Goal: Information Seeking & Learning: Find specific fact

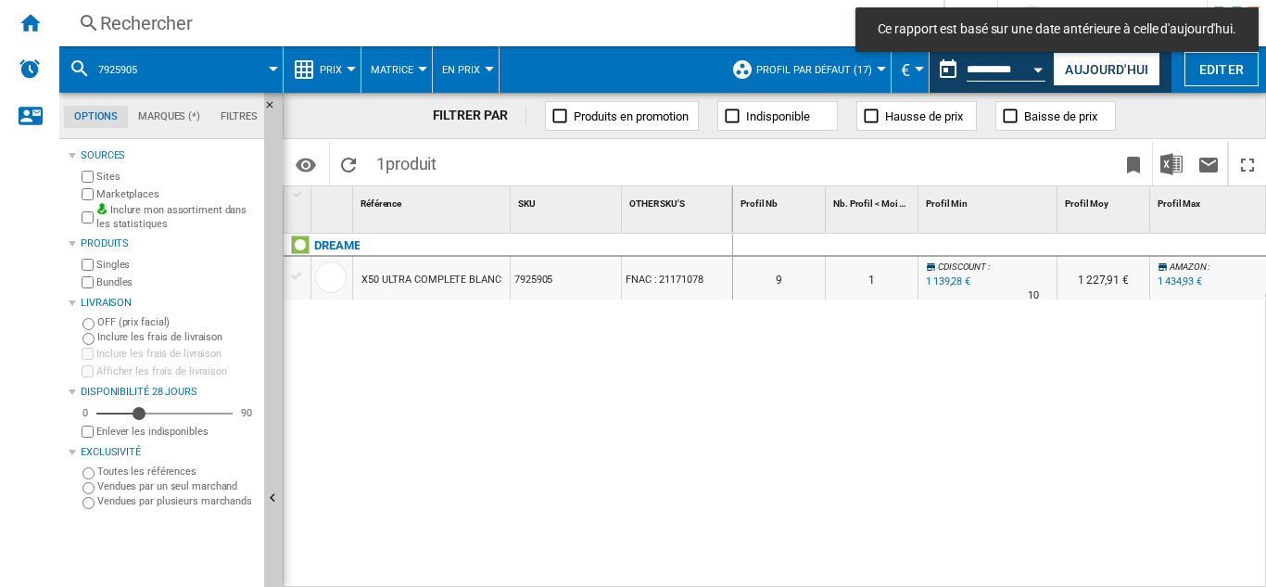
click at [166, 22] on div "Rechercher" at bounding box center [497, 23] width 795 height 26
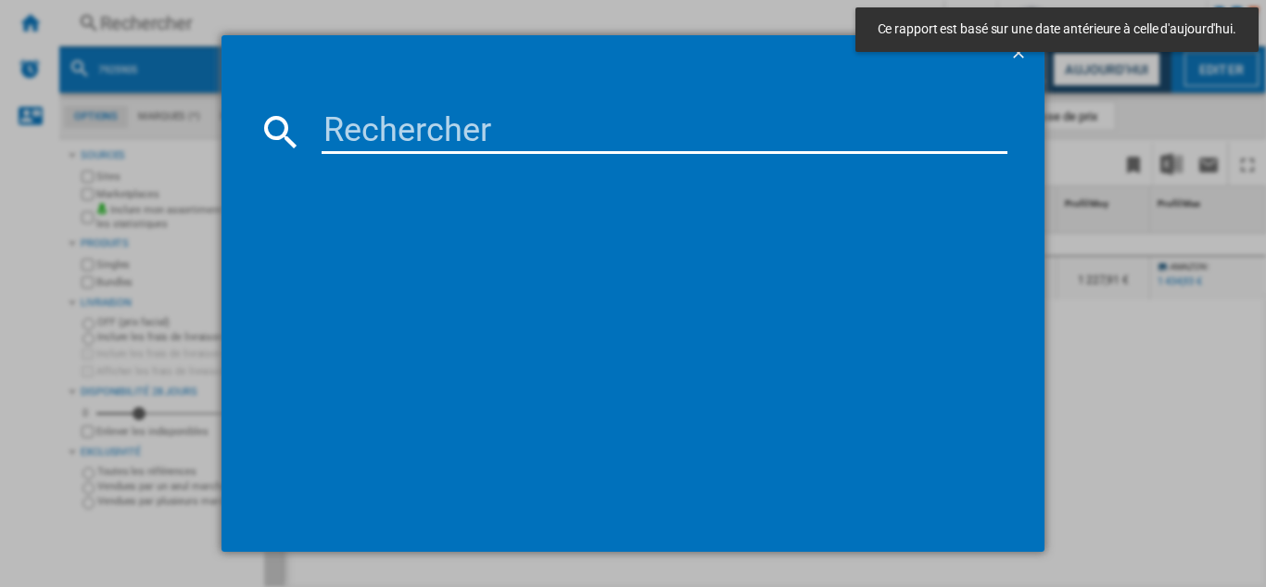
click at [391, 133] on input at bounding box center [665, 131] width 686 height 44
paste input "7668074"
type input "7668074"
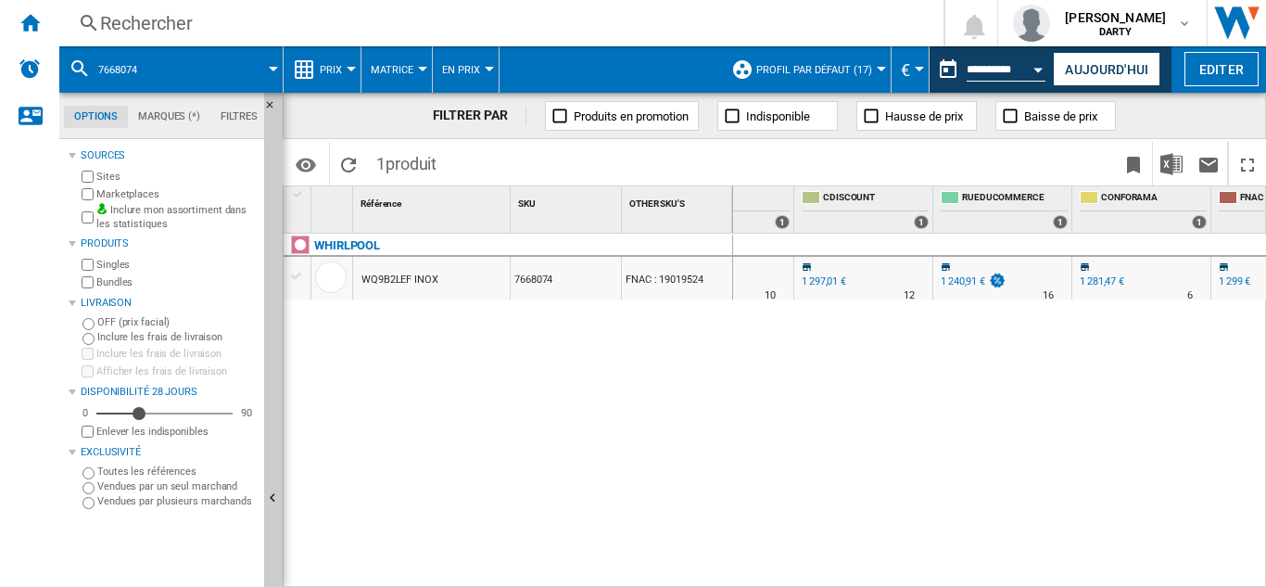
click at [148, 19] on div "Rechercher" at bounding box center [497, 23] width 795 height 26
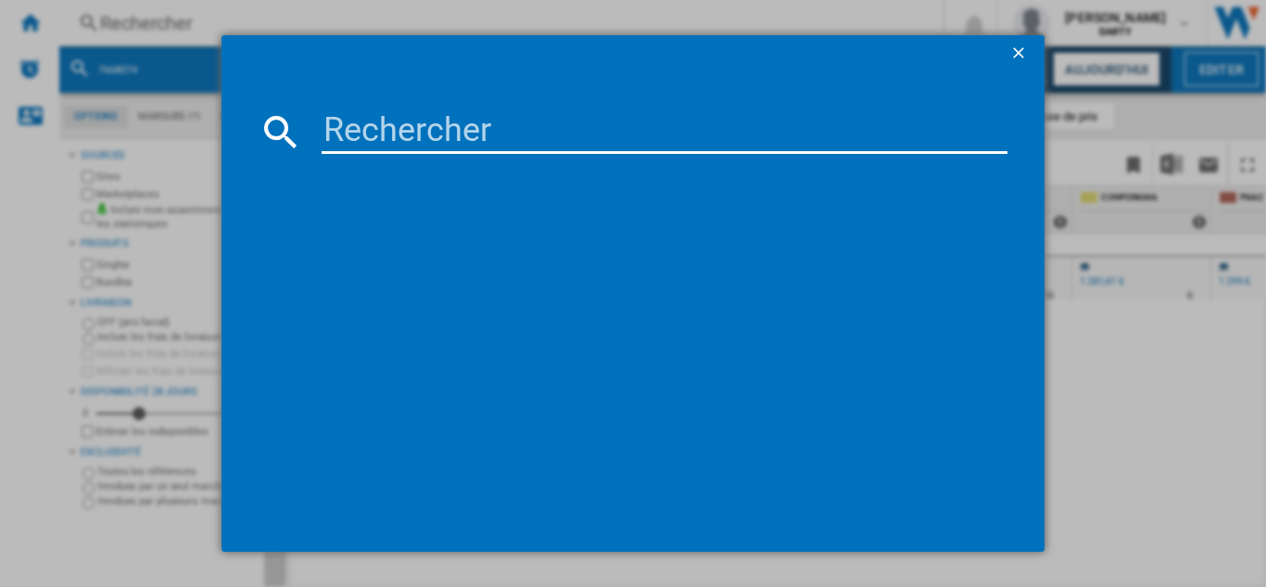
type input "7625804"
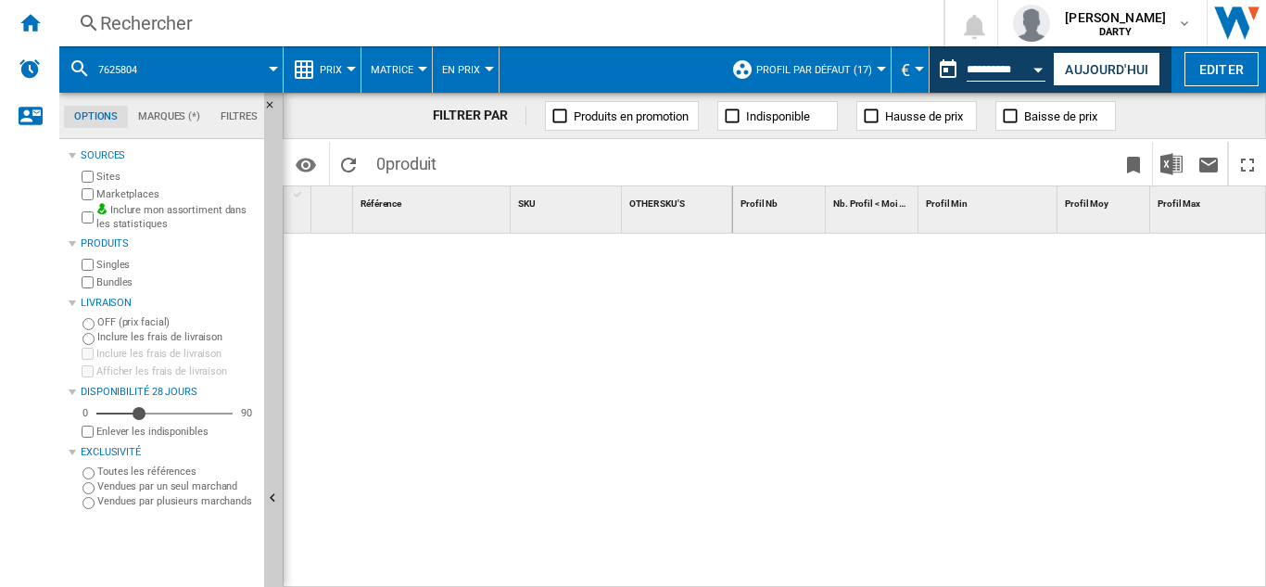
click at [163, 26] on div "Rechercher" at bounding box center [497, 23] width 795 height 26
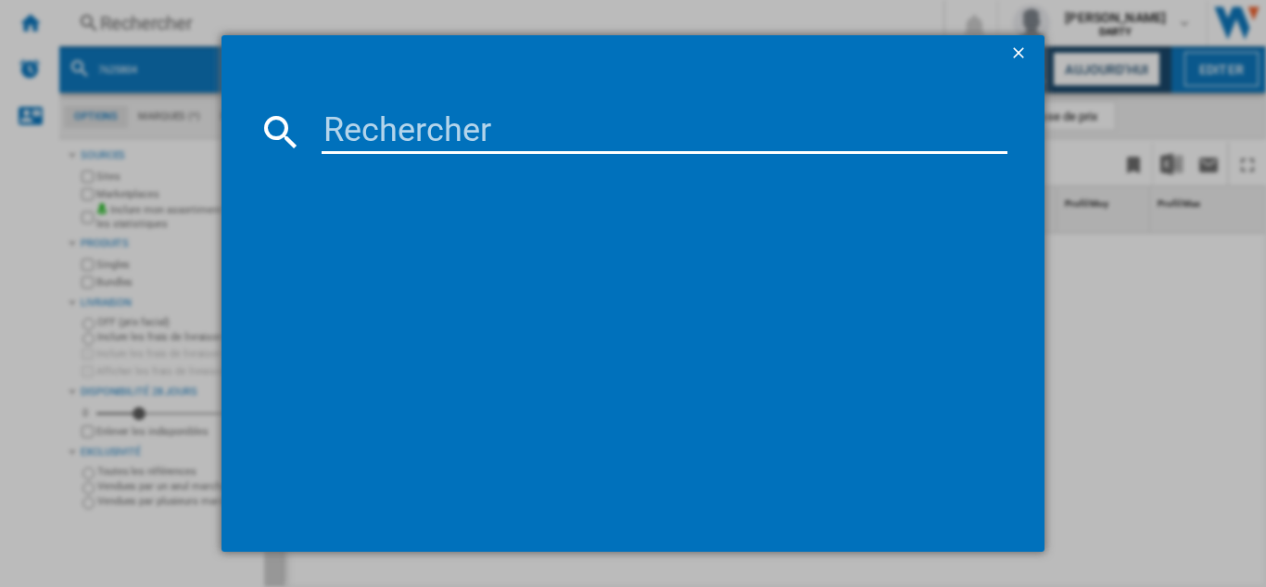
click at [366, 127] on input at bounding box center [665, 131] width 686 height 44
paste input "7625804"
type input "7625804"
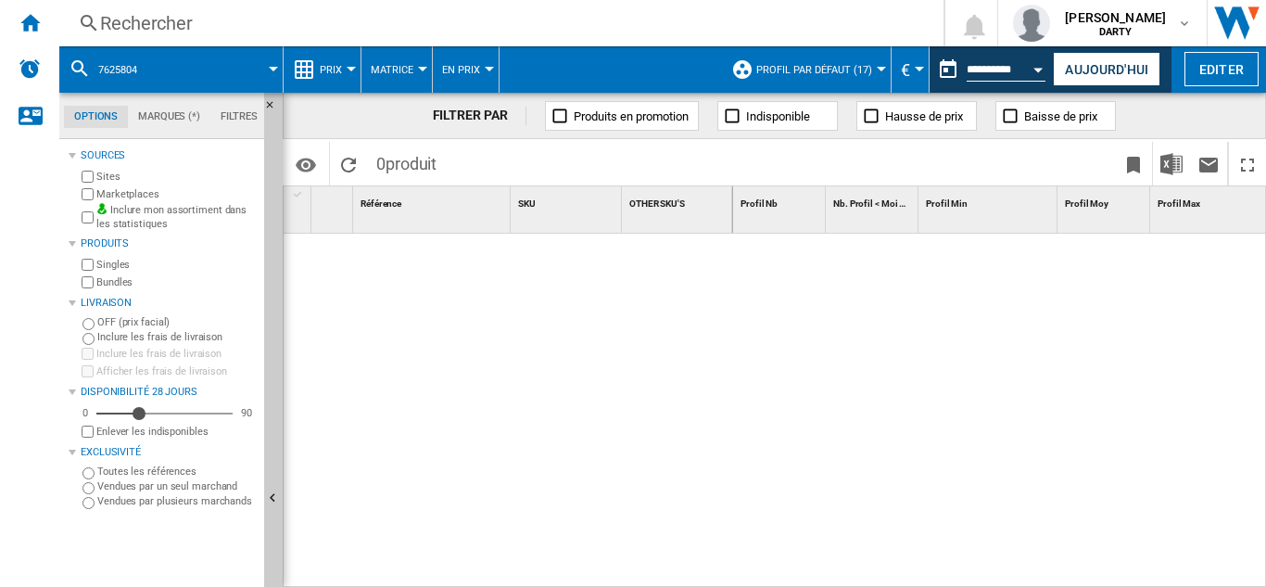
click at [136, 20] on div "Rechercher" at bounding box center [497, 23] width 795 height 26
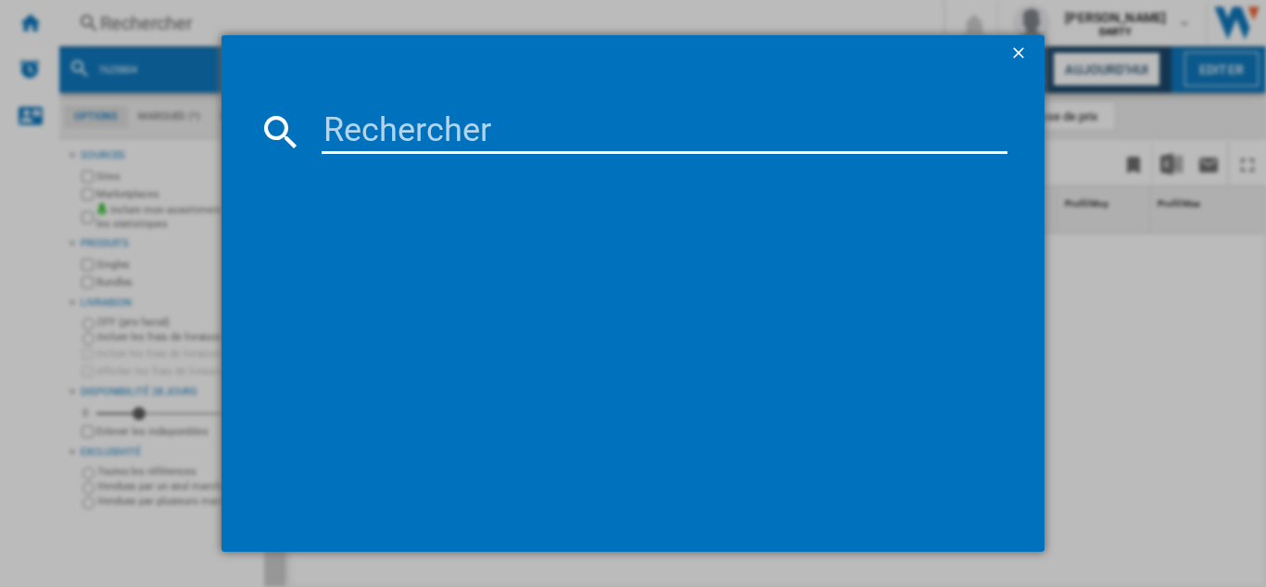
click at [394, 141] on input at bounding box center [665, 131] width 686 height 44
paste input "7729073"
type input "7729073"
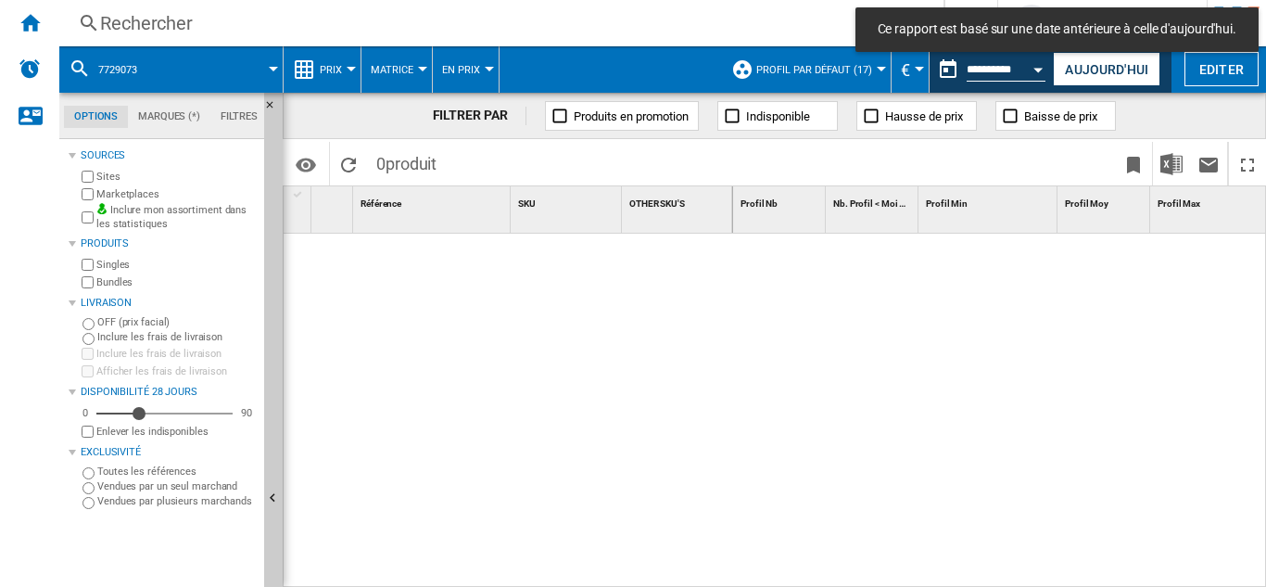
click at [176, 29] on div "Rechercher" at bounding box center [497, 23] width 795 height 26
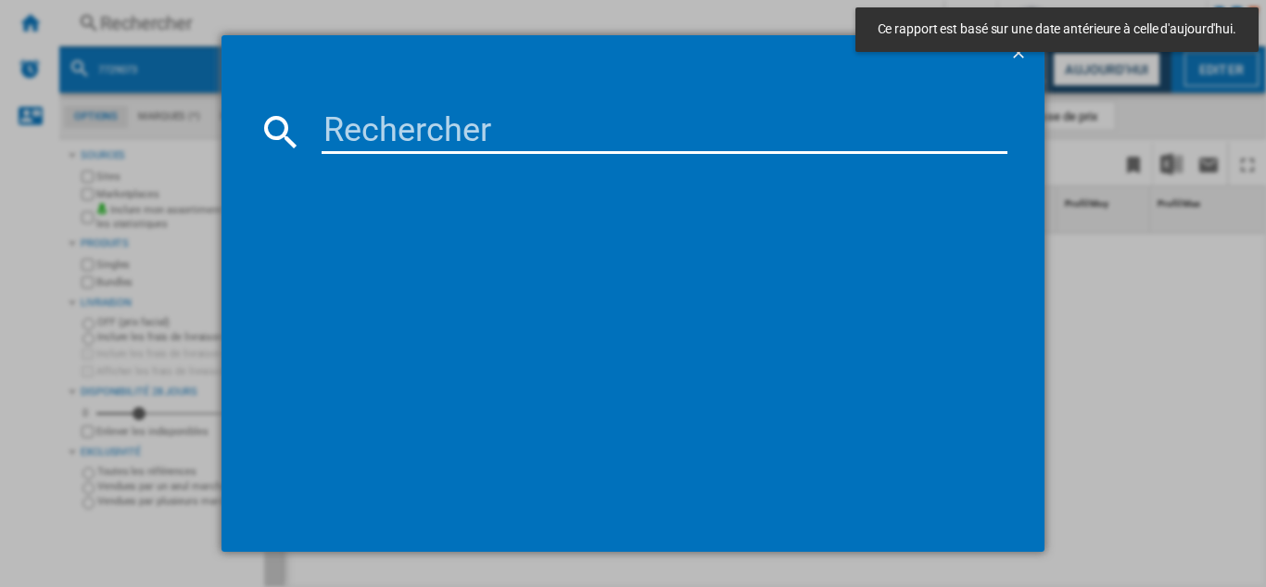
click at [369, 139] on input at bounding box center [665, 131] width 686 height 44
paste input "7729073"
type input "7729073"
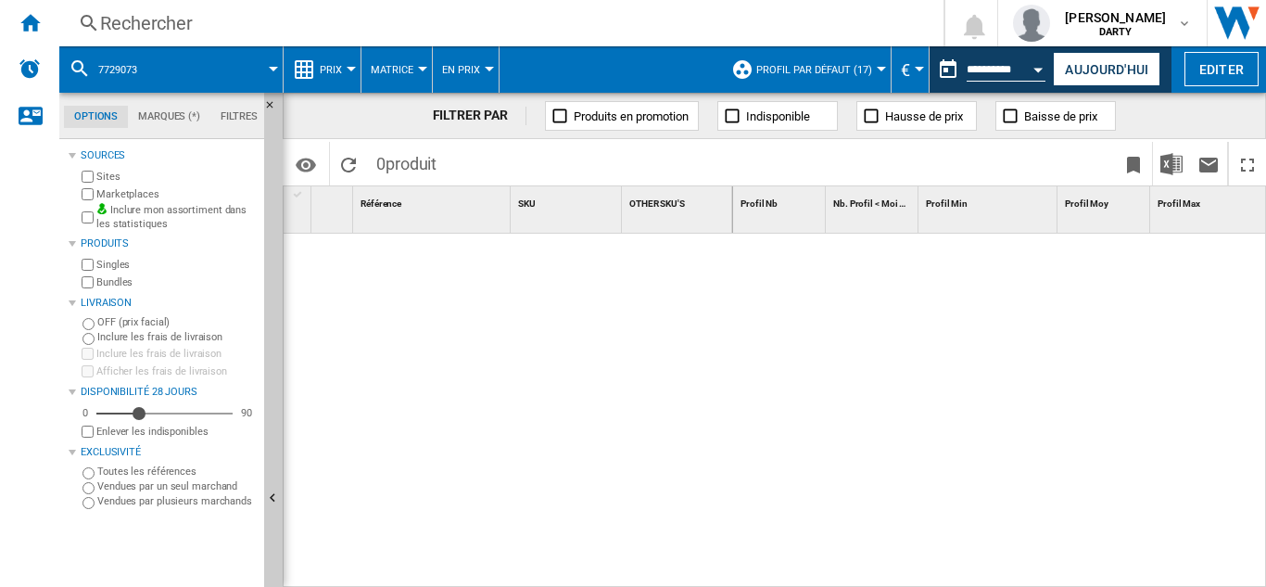
click at [161, 21] on div "Rechercher" at bounding box center [497, 23] width 795 height 26
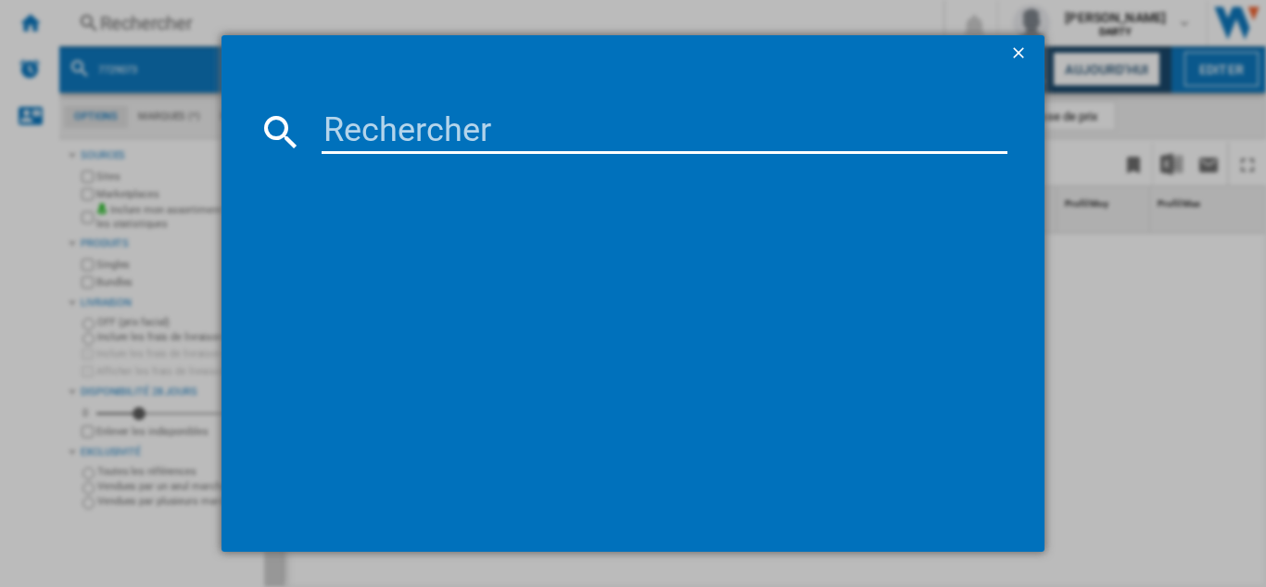
click at [354, 118] on input at bounding box center [665, 131] width 686 height 44
paste input "7514271"
type input "7514271"
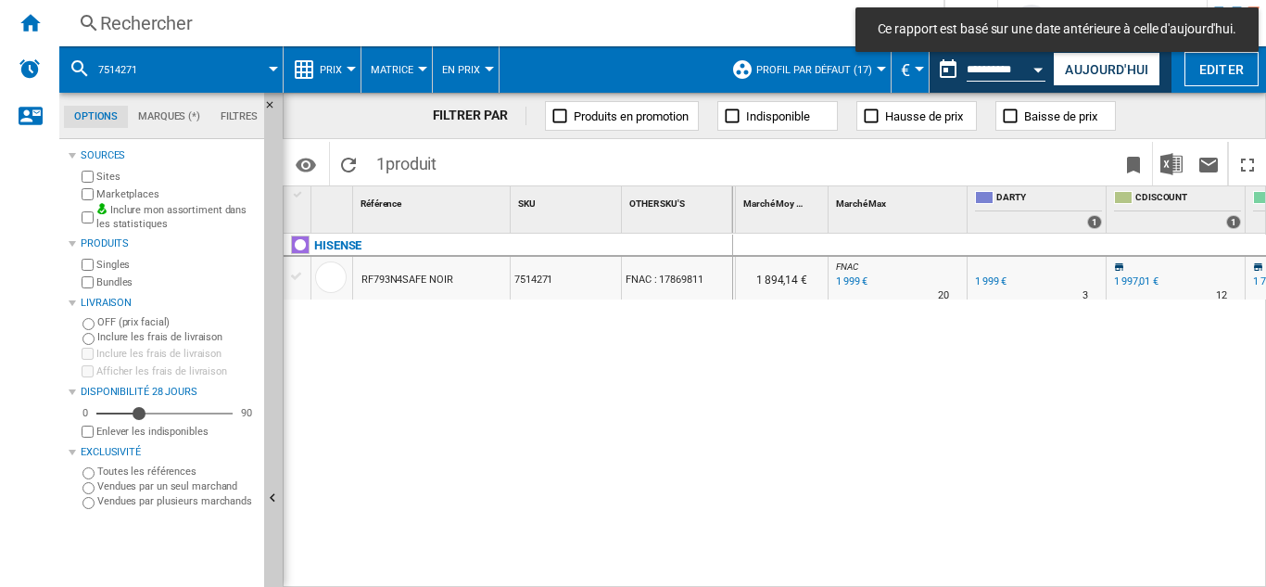
scroll to position [0, 1047]
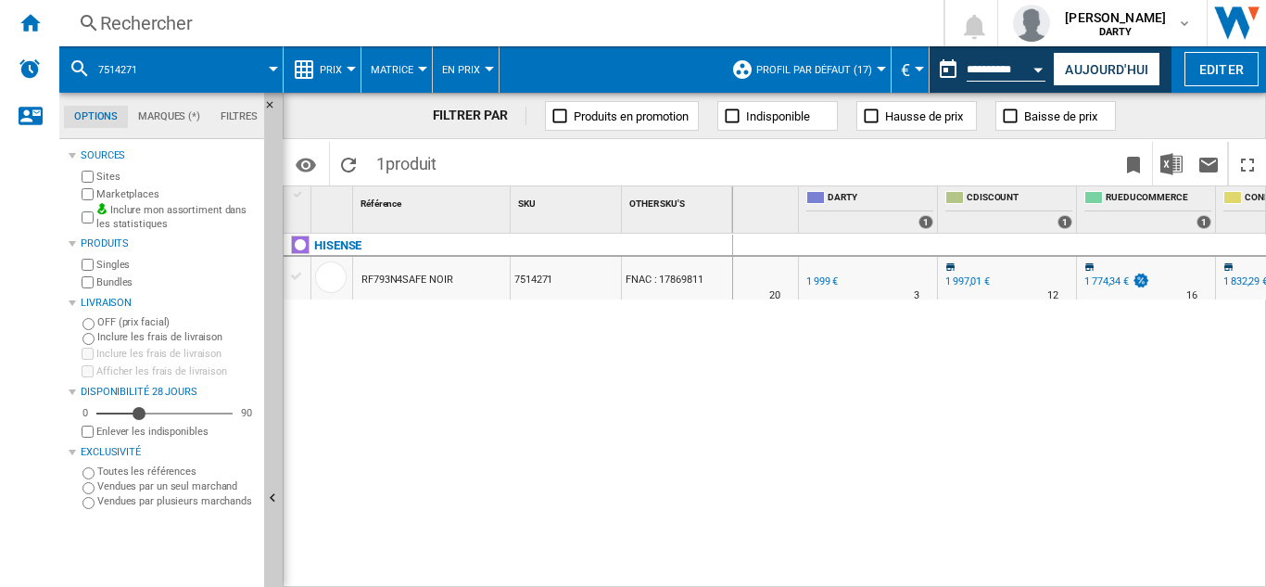
click at [156, 19] on div "Rechercher" at bounding box center [497, 23] width 795 height 26
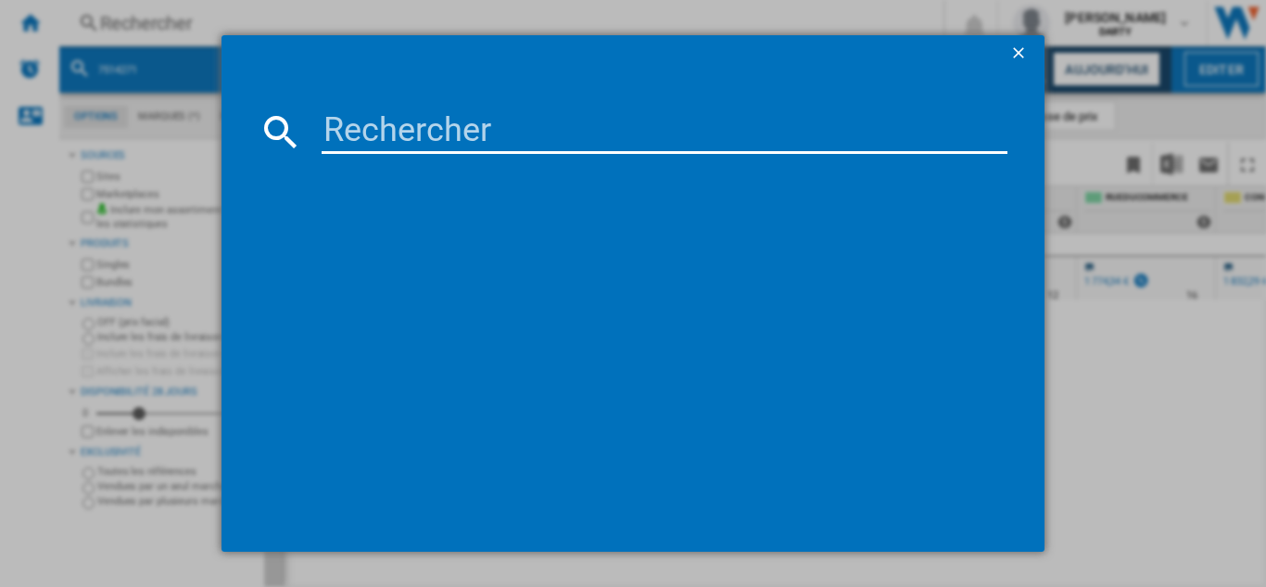
click at [443, 131] on input at bounding box center [665, 131] width 686 height 44
type input "7634854"
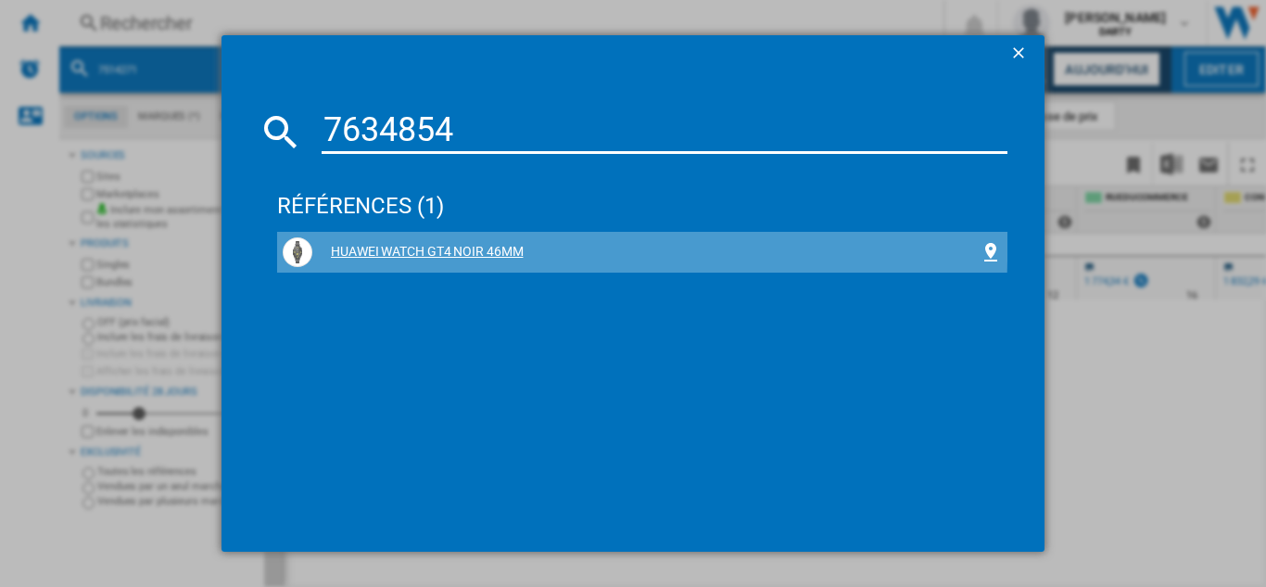
click at [387, 244] on div "HUAWEI WATCH GT4 NOIR 46MM" at bounding box center [645, 252] width 667 height 19
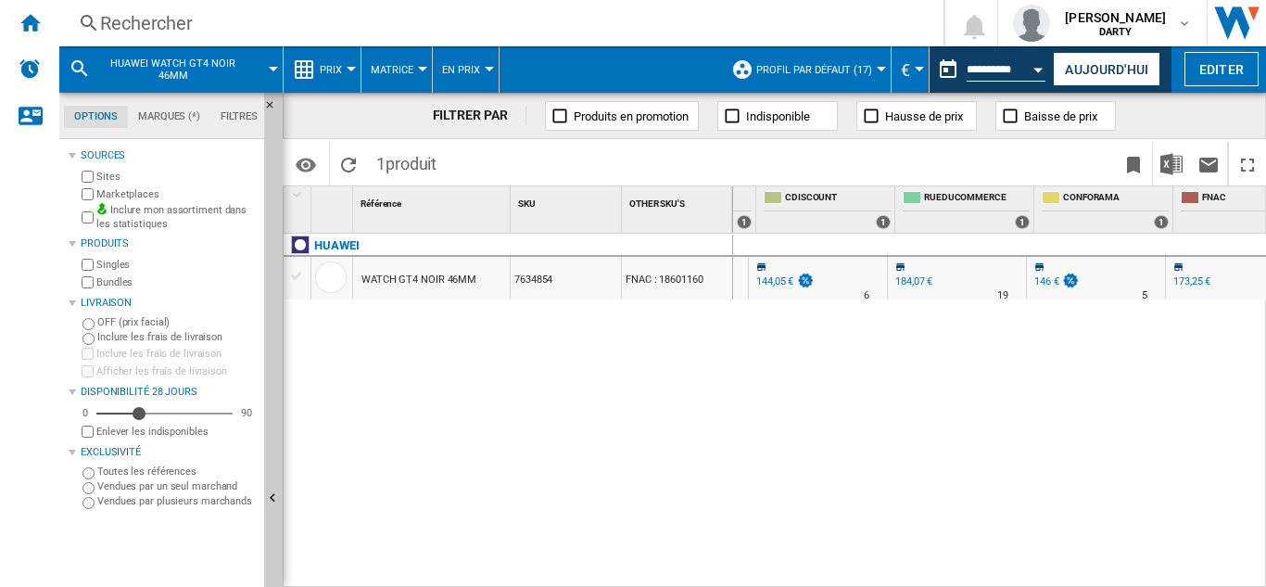
scroll to position [0, 1236]
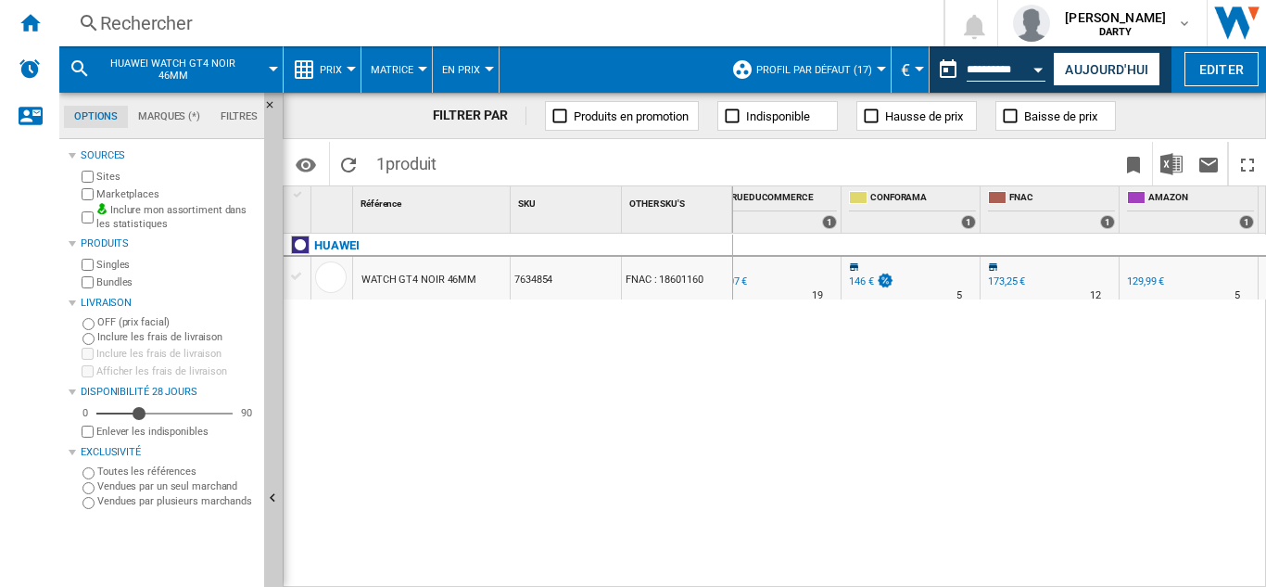
click at [163, 27] on div "Rechercher" at bounding box center [497, 23] width 795 height 26
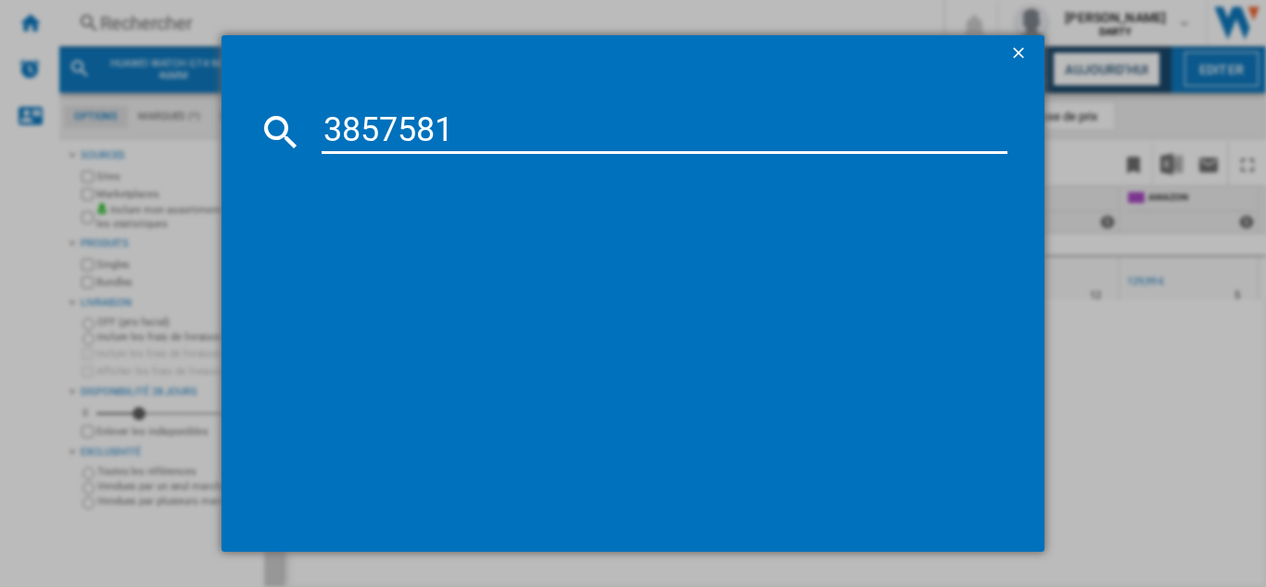
type input "3857581"
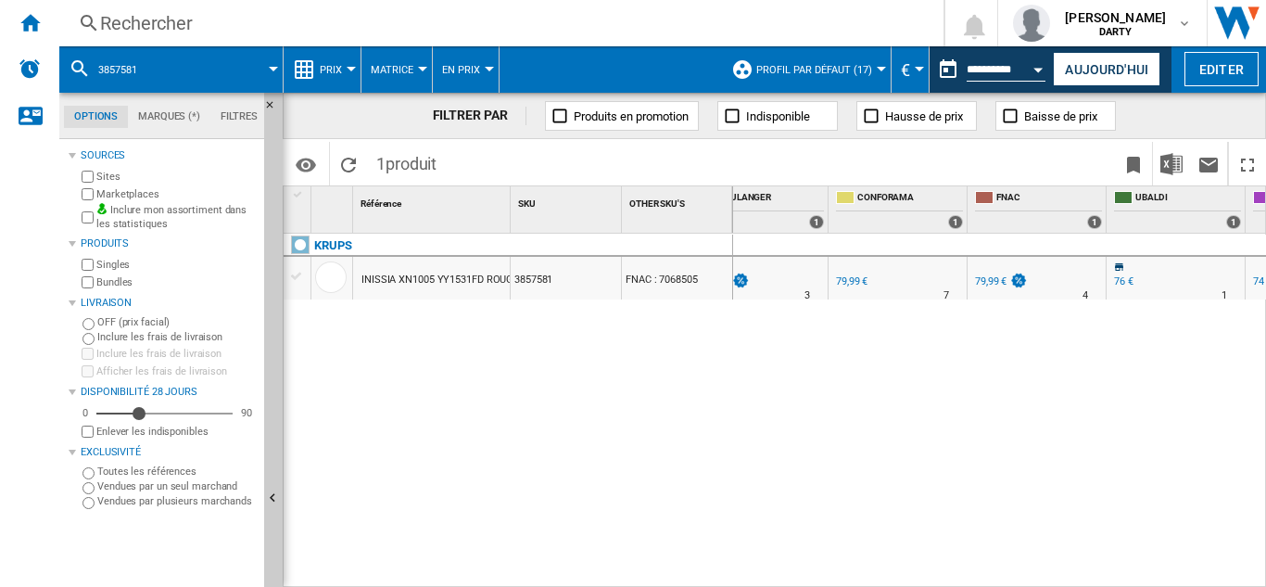
scroll to position [0, 1439]
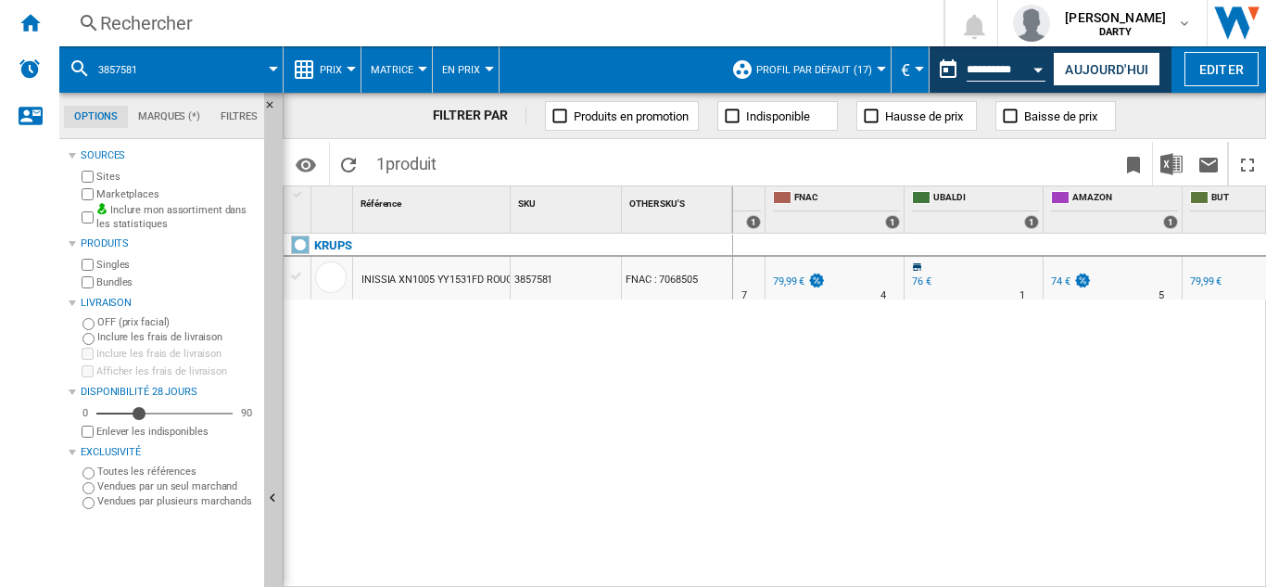
click at [153, 15] on div "Rechercher" at bounding box center [497, 23] width 795 height 26
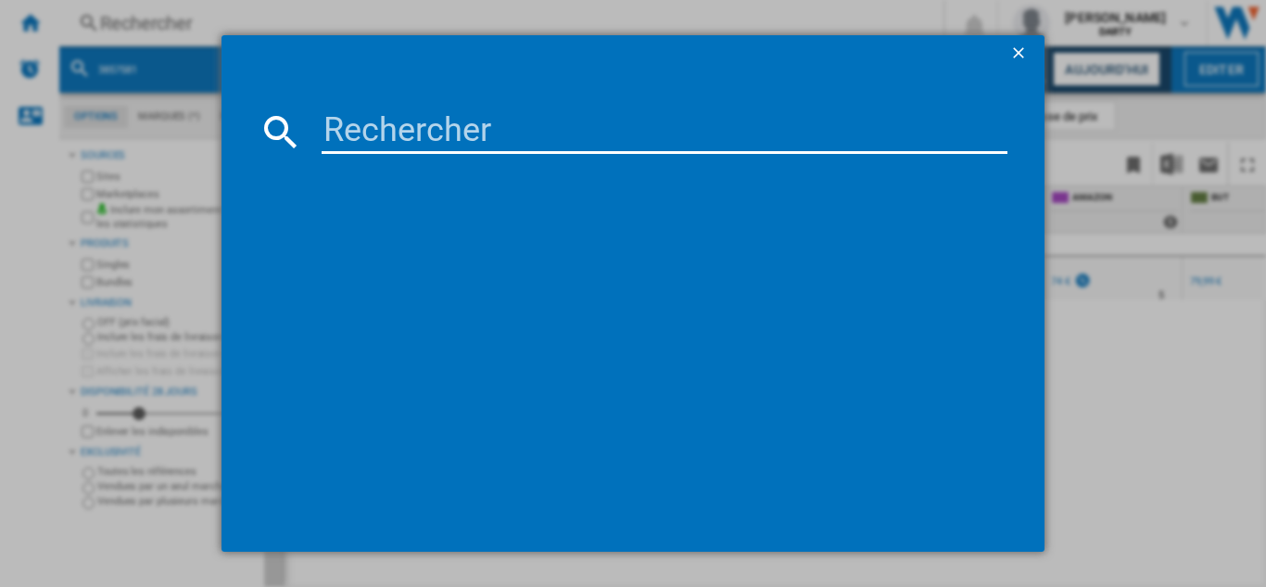
type input "7949740"
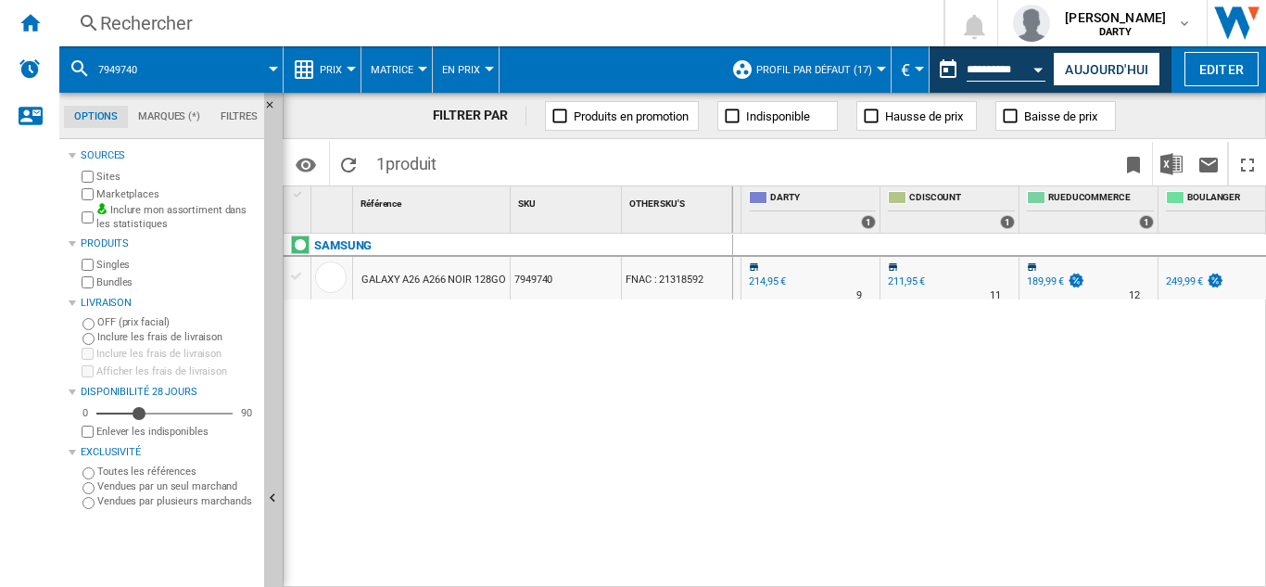
scroll to position [0, 1175]
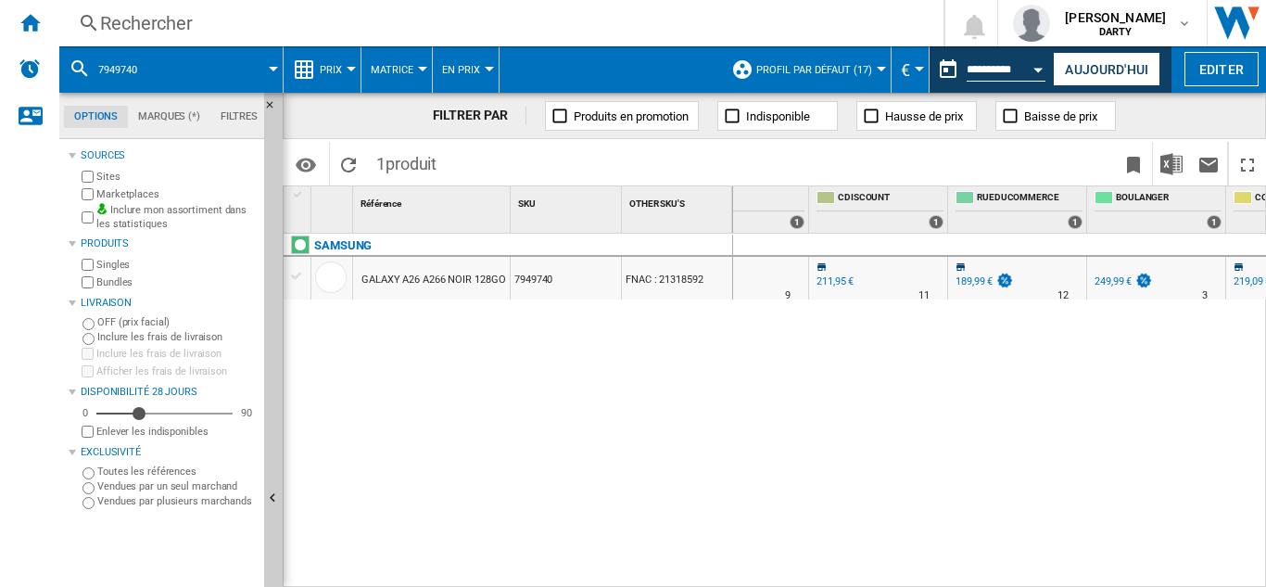
click at [178, 18] on div "Rechercher" at bounding box center [497, 23] width 795 height 26
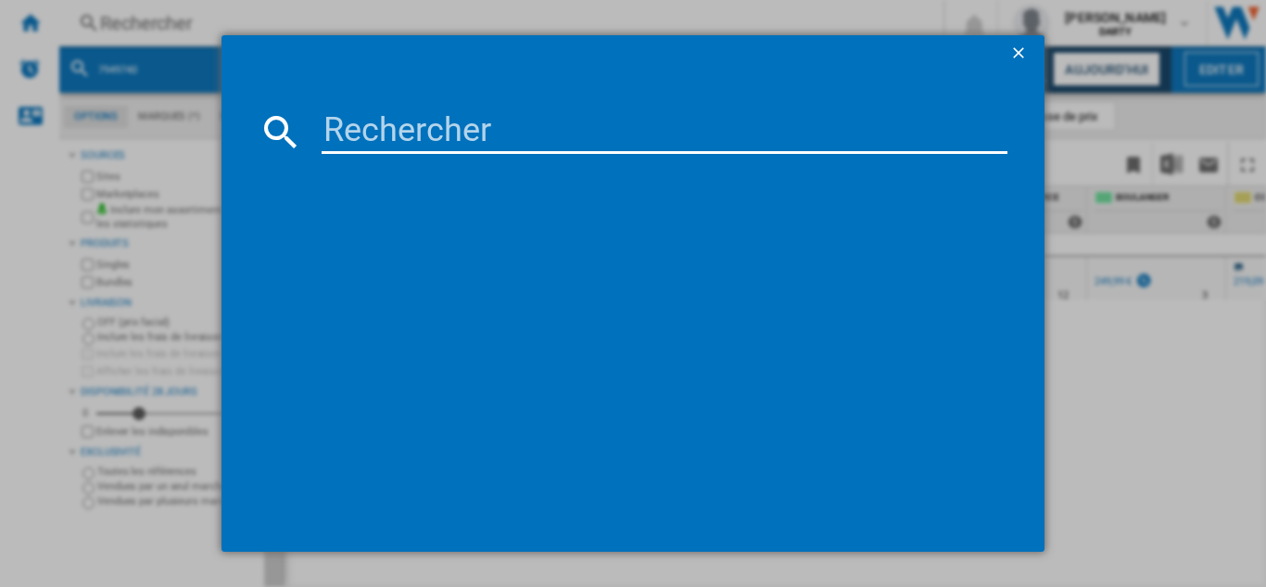
type input "7663960"
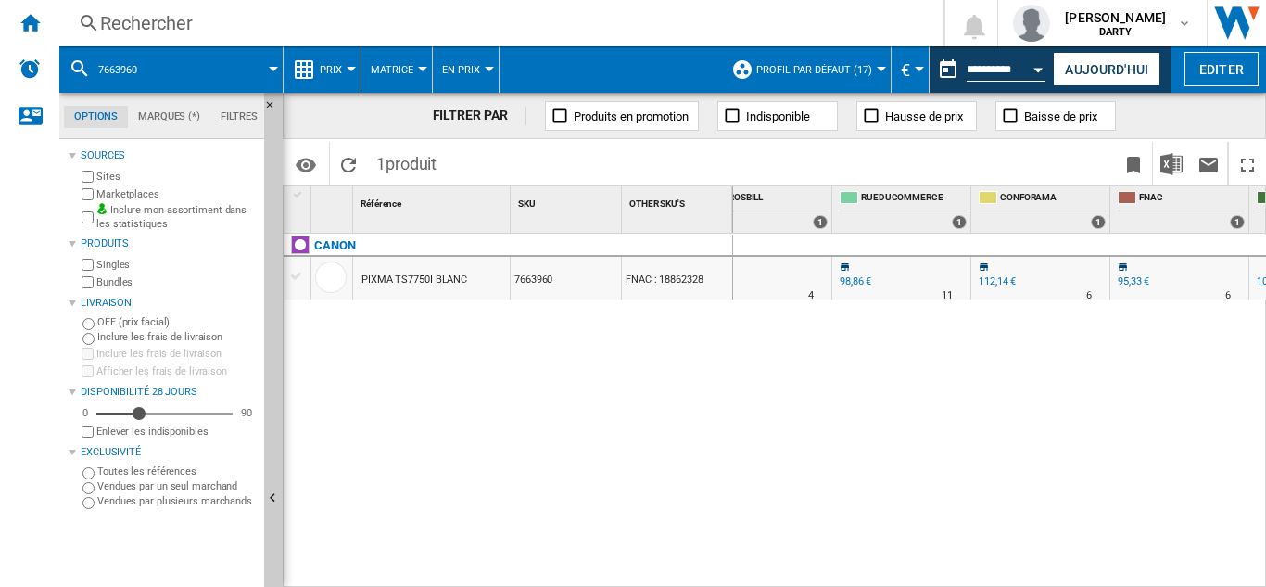
scroll to position [0, 1492]
